Goal: Find specific page/section: Find specific page/section

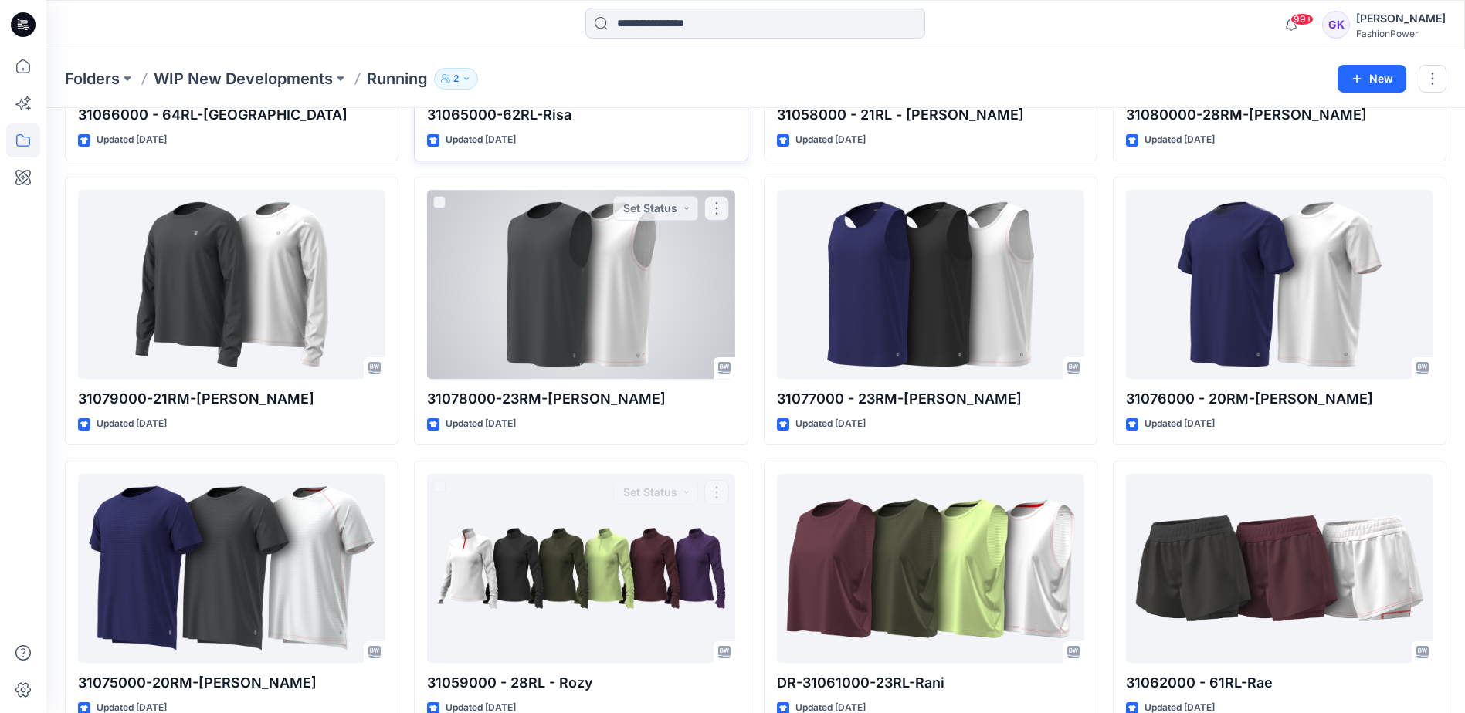
scroll to position [560, 0]
